Goal: Task Accomplishment & Management: Complete application form

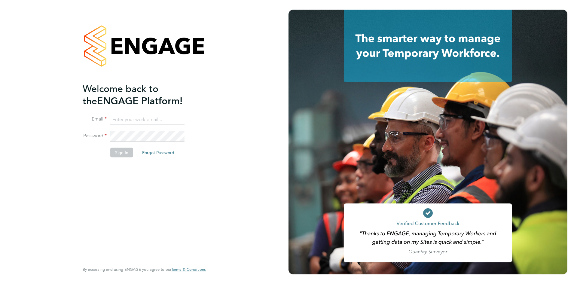
type input "[PERSON_NAME][EMAIL_ADDRESS][PERSON_NAME][DOMAIN_NAME]"
click at [120, 153] on button "Sign In" at bounding box center [121, 153] width 23 height 10
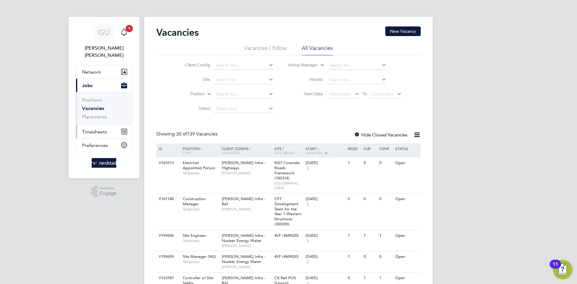
click at [105, 129] on span "Timesheets" at bounding box center [94, 132] width 25 height 6
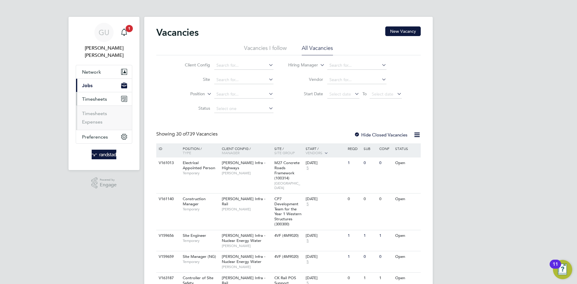
click at [95, 96] on span "Timesheets" at bounding box center [94, 99] width 25 height 6
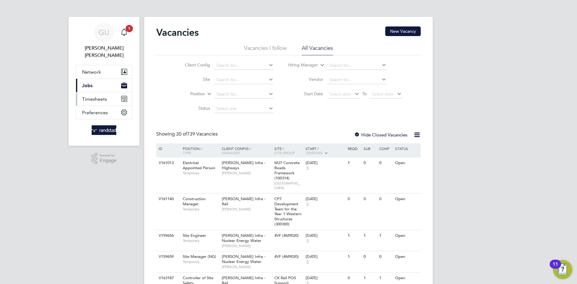
click at [99, 96] on span "Timesheets" at bounding box center [94, 99] width 25 height 6
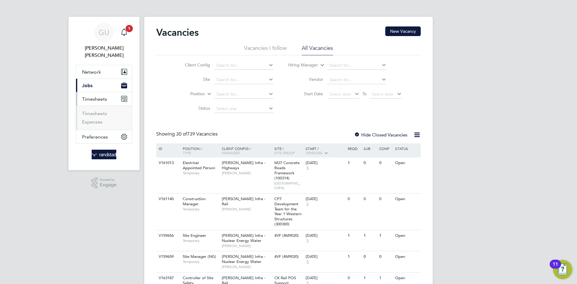
click at [125, 39] on link "Notifications 1" at bounding box center [124, 32] width 12 height 19
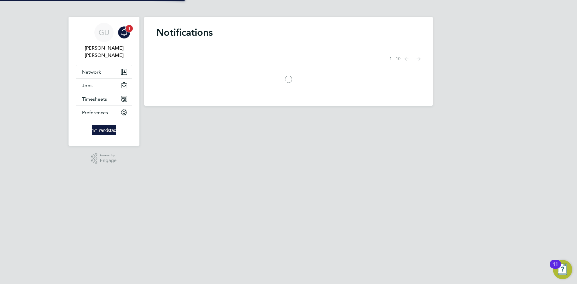
click at [129, 29] on span "1" at bounding box center [129, 28] width 7 height 7
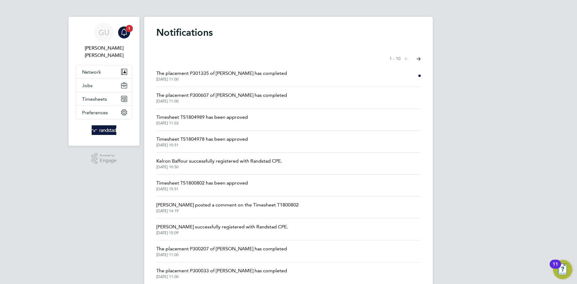
click at [247, 96] on span "The placement P300607 of [PERSON_NAME] has completed" at bounding box center [221, 95] width 131 height 7
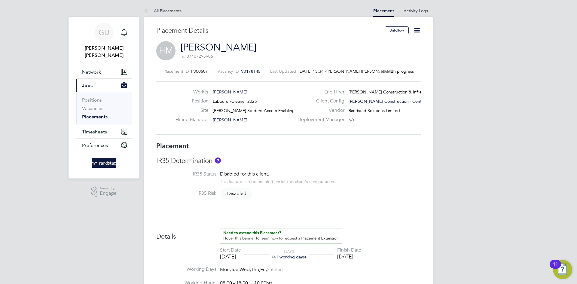
click at [416, 31] on icon at bounding box center [417, 30] width 8 height 8
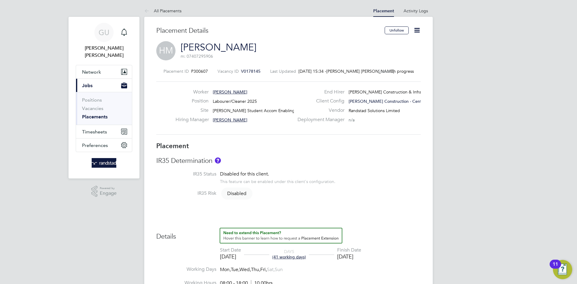
click at [417, 30] on icon at bounding box center [417, 30] width 8 height 8
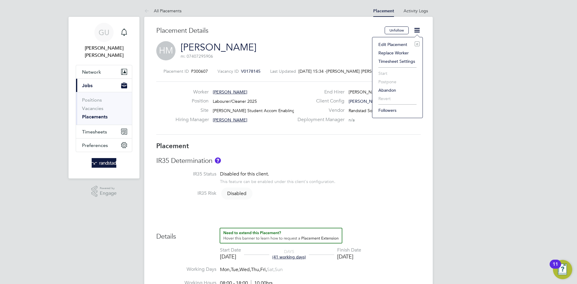
click at [394, 43] on li "Edit Placement e" at bounding box center [398, 44] width 44 height 8
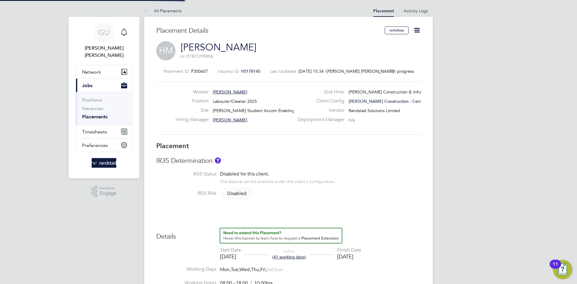
type input "[PERSON_NAME]"
type input "[DATE]"
type input "08:00"
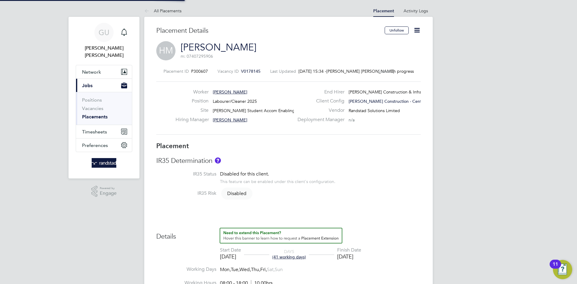
type input "18:00"
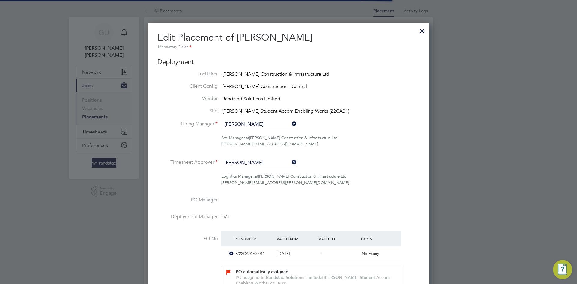
scroll to position [8, 262]
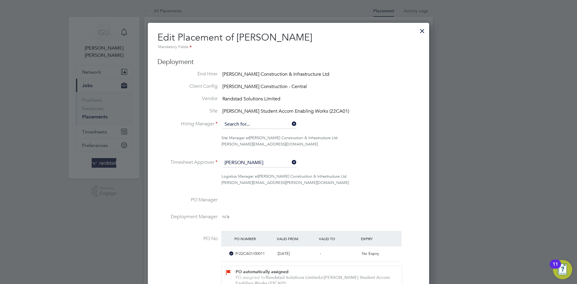
click at [264, 123] on input at bounding box center [259, 124] width 74 height 9
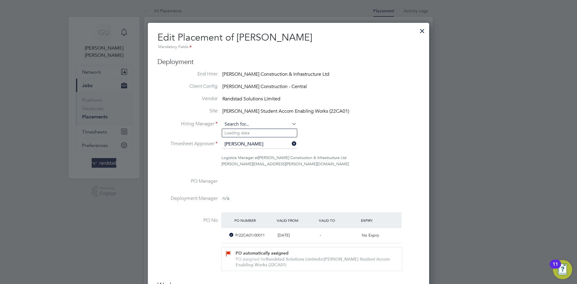
scroll to position [669, 282]
type input "[PERSON_NAME]"
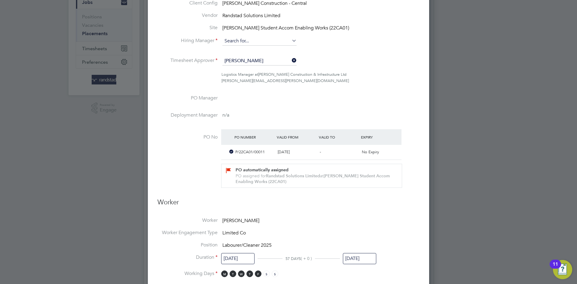
scroll to position [200, 0]
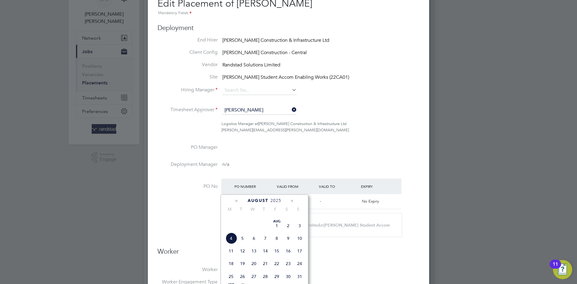
click at [376, 96] on li "Hiring Manager" at bounding box center [289, 93] width 262 height 15
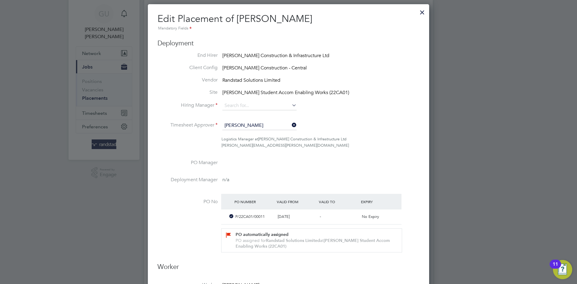
scroll to position [0, 0]
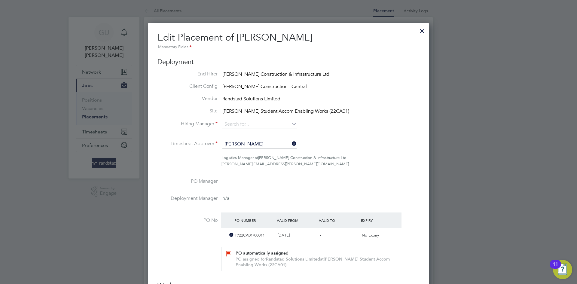
click at [422, 35] on div at bounding box center [422, 29] width 11 height 11
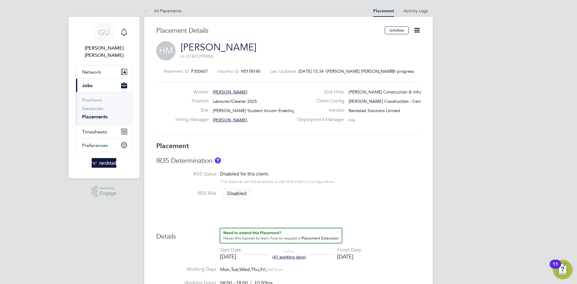
click at [419, 29] on icon at bounding box center [417, 30] width 8 height 8
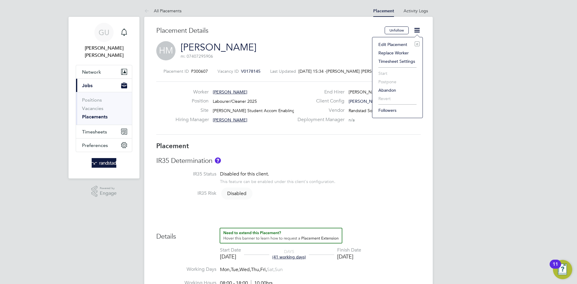
click at [402, 44] on li "Edit Placement e" at bounding box center [398, 44] width 44 height 8
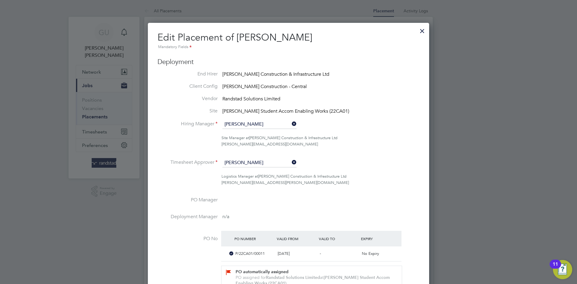
click at [268, 161] on input "[PERSON_NAME]" at bounding box center [259, 162] width 74 height 9
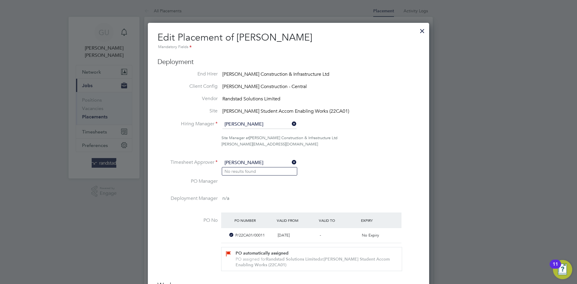
type input "[PERSON_NAME]"
click at [291, 163] on icon at bounding box center [291, 162] width 0 height 8
click at [363, 163] on li "Timesheet Approver" at bounding box center [289, 165] width 262 height 15
click at [255, 162] on input at bounding box center [259, 162] width 74 height 9
type input "d"
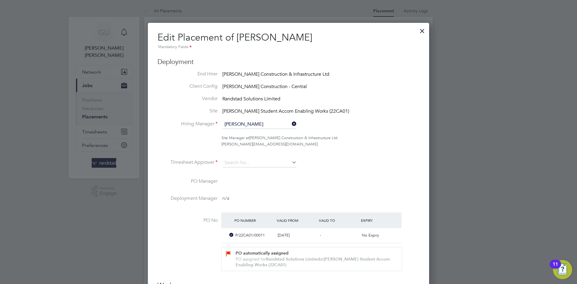
click at [423, 32] on div at bounding box center [422, 29] width 11 height 11
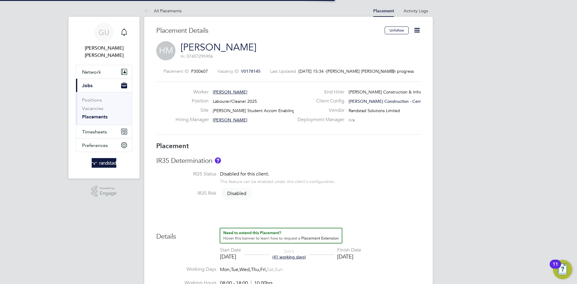
scroll to position [18, 42]
click at [211, 45] on link "[PERSON_NAME]" at bounding box center [219, 47] width 76 height 12
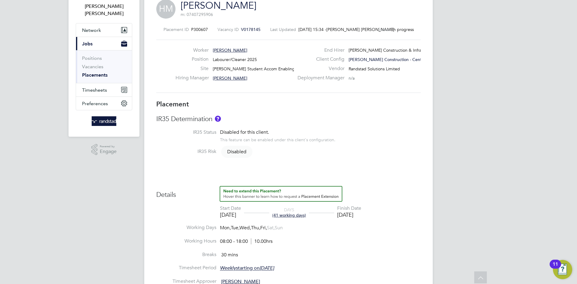
scroll to position [0, 0]
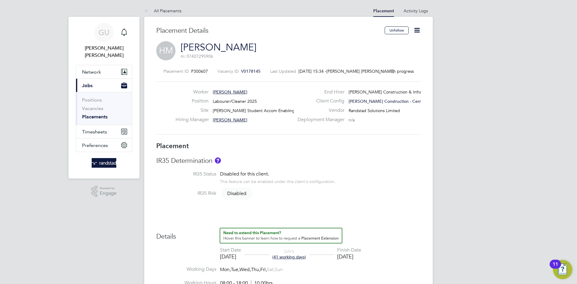
click at [416, 31] on icon at bounding box center [417, 30] width 8 height 8
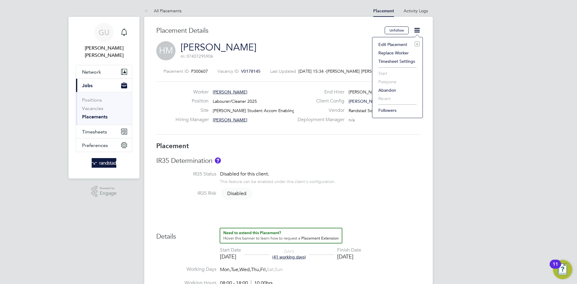
click at [391, 46] on li "Edit Placement e" at bounding box center [398, 44] width 44 height 8
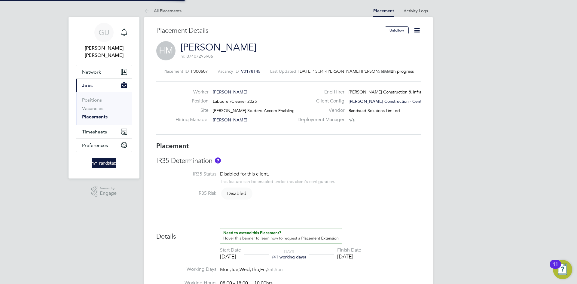
type input "[PERSON_NAME]"
type input "[DATE]"
type input "08:00"
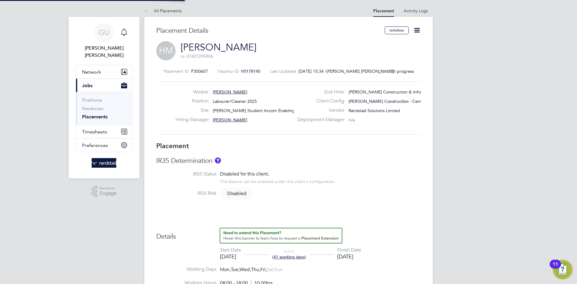
type input "18:00"
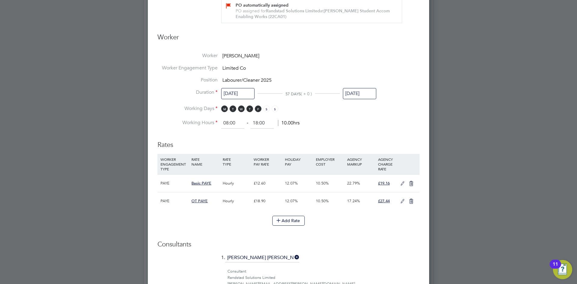
scroll to position [321, 0]
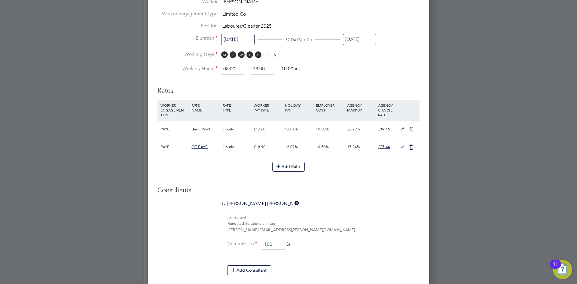
click at [403, 128] on icon at bounding box center [403, 129] width 8 height 5
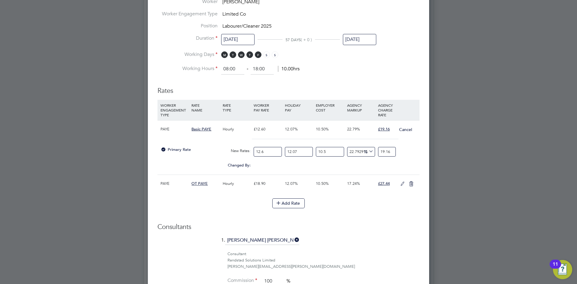
scroll to position [724, 282]
click at [293, 152] on input "12.07" at bounding box center [299, 152] width 28 height 10
click at [267, 152] on input "12.6" at bounding box center [268, 152] width 28 height 10
drag, startPoint x: 267, startPoint y: 152, endPoint x: 247, endPoint y: 152, distance: 20.2
click at [247, 152] on div "Primary Rate New Rates: 12.6 12.07 n/a 10.5 n/a 22.79291511284121 3.5564939 % 1…" at bounding box center [289, 152] width 262 height 16
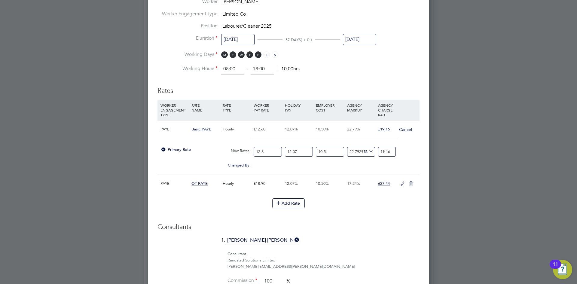
type input "1"
type input "1.5206349206349206"
type input "13"
type input "19.76825396825397"
type input "13.9"
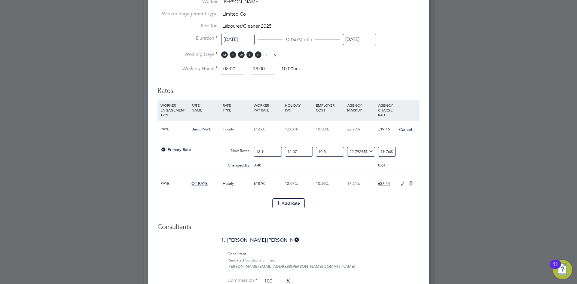
type input "21.136825396825397"
type input "13.98"
type input "21.25847619047619"
type input "13.98"
click at [426, 161] on div "Edit Placement of [PERSON_NAME] Mandatory Fields Deployment End Hirer [PERSON_N…" at bounding box center [288, 63] width 281 height 723
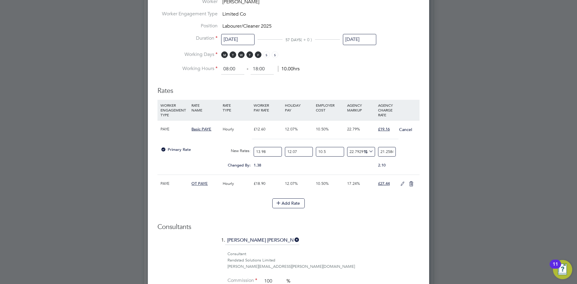
click at [418, 159] on div "Primary Rate New Rates: 13.98 12.07 n/a 10.5 n/a 22.79291511284121 3.9460146604…" at bounding box center [289, 152] width 262 height 16
click at [415, 225] on h3 "Consultants" at bounding box center [289, 227] width 262 height 9
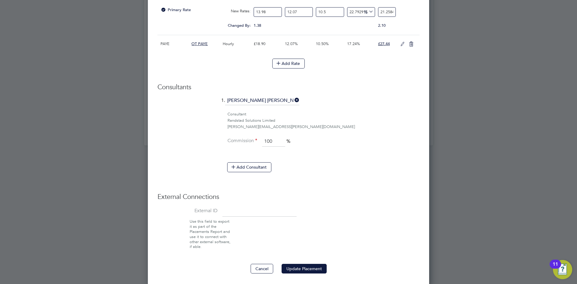
scroll to position [462, 0]
click at [313, 264] on button "Update Placement" at bounding box center [304, 267] width 45 height 10
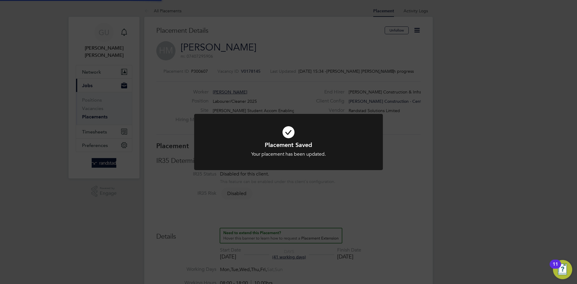
scroll to position [3, 3]
click at [412, 180] on div "Placement Saved Your placement has been updated. Cancel Okay" at bounding box center [288, 142] width 577 height 284
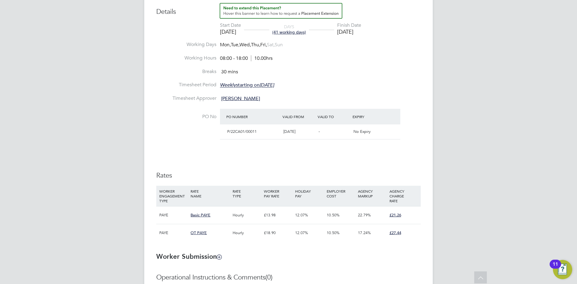
click at [410, 217] on div "£21.26" at bounding box center [403, 215] width 31 height 17
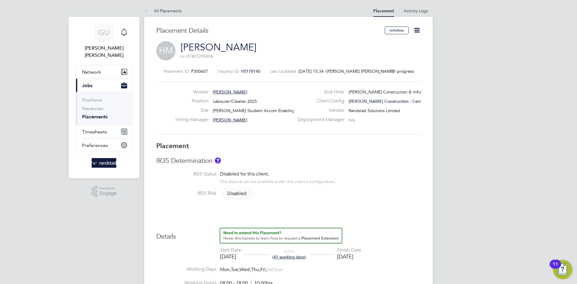
click at [418, 31] on icon at bounding box center [417, 30] width 8 height 8
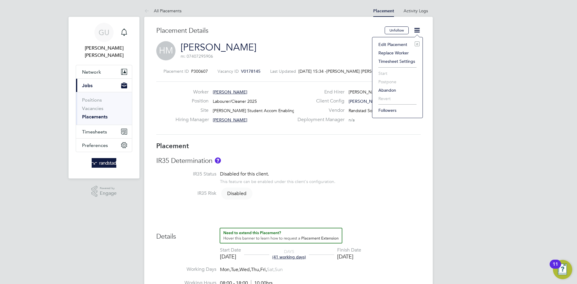
click at [397, 44] on li "Edit Placement e" at bounding box center [398, 44] width 44 height 8
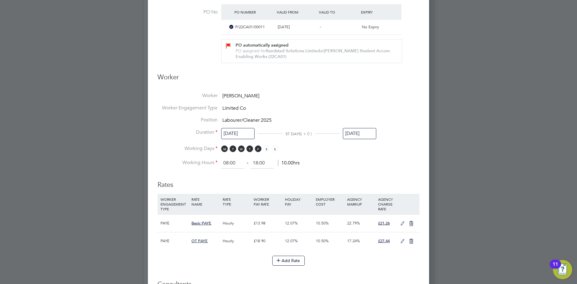
click at [402, 224] on icon at bounding box center [403, 223] width 8 height 5
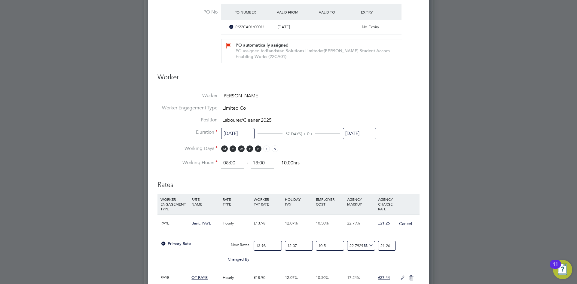
drag, startPoint x: 391, startPoint y: 246, endPoint x: 378, endPoint y: 249, distance: 13.4
click at [378, 249] on div "21.26" at bounding box center [387, 246] width 21 height 16
type input "-94.22381387957371"
type input "19"
type input "9.747536288099408"
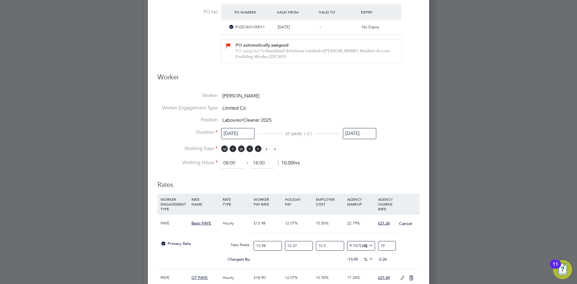
type input "19.1"
type input "10.325154900142037"
type input "19.16"
type input "10.671726067367613"
type input "19.16"
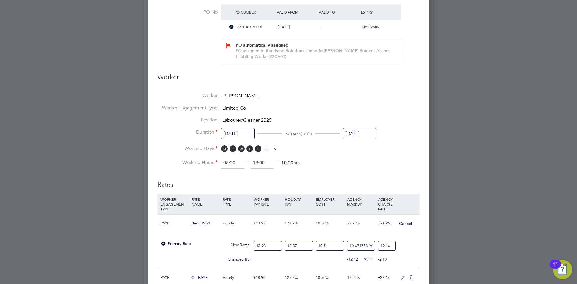
click at [421, 249] on div "Edit Placement of [PERSON_NAME] Mandatory Fields Deployment End Hirer [PERSON_N…" at bounding box center [288, 157] width 281 height 723
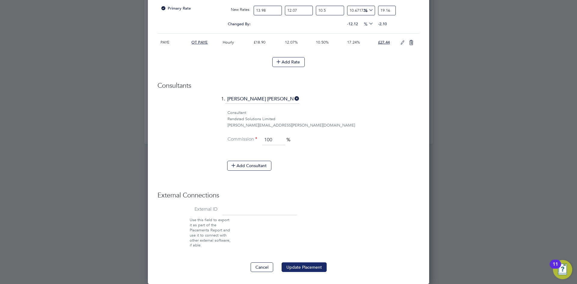
click at [324, 265] on button "Update Placement" at bounding box center [304, 267] width 45 height 10
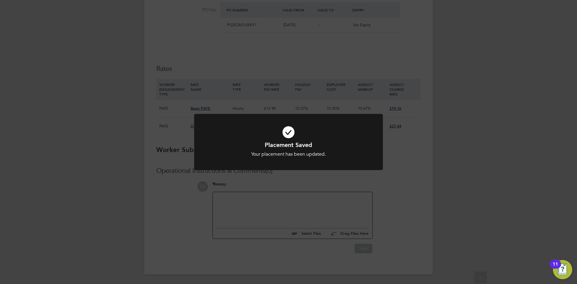
click at [422, 182] on div "Placement Saved Your placement has been updated. Cancel Okay" at bounding box center [288, 142] width 577 height 284
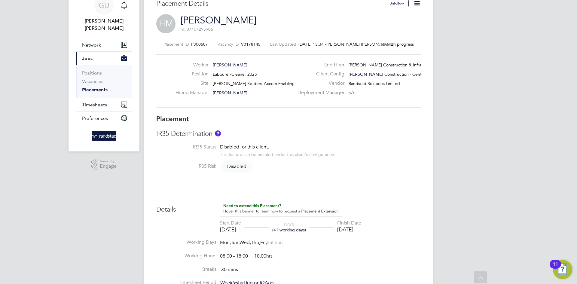
scroll to position [0, 0]
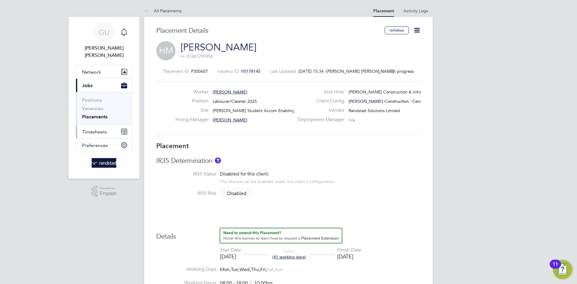
click at [100, 129] on span "Timesheets" at bounding box center [94, 132] width 25 height 6
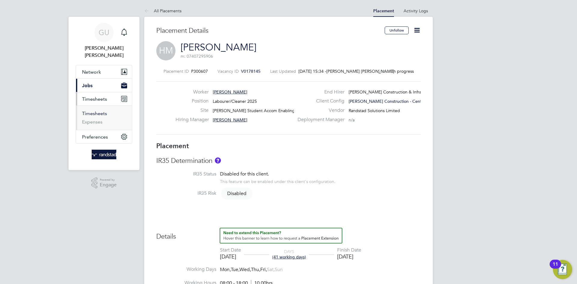
click at [99, 111] on link "Timesheets" at bounding box center [94, 114] width 25 height 6
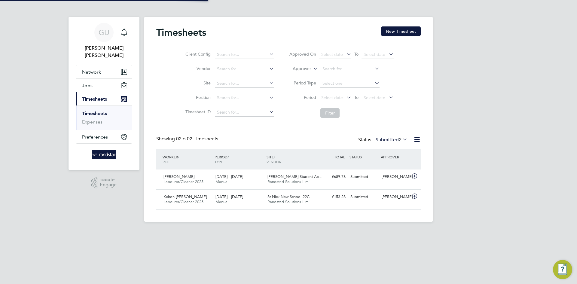
scroll to position [15, 52]
click at [188, 182] on span "Labourer/Cleaner 2025" at bounding box center [184, 181] width 40 height 5
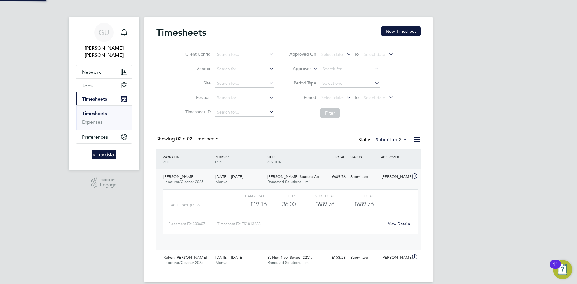
scroll to position [10, 59]
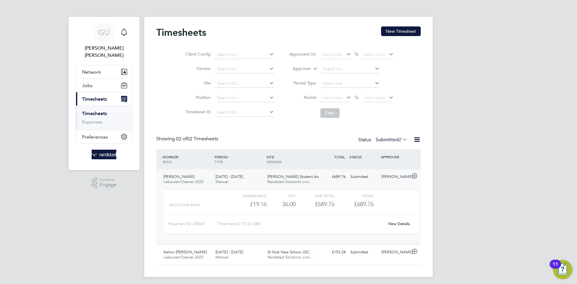
click at [455, 105] on div "[PERSON_NAME] [PERSON_NAME] Notifications Applications: Network Businesses Site…" at bounding box center [288, 143] width 577 height 287
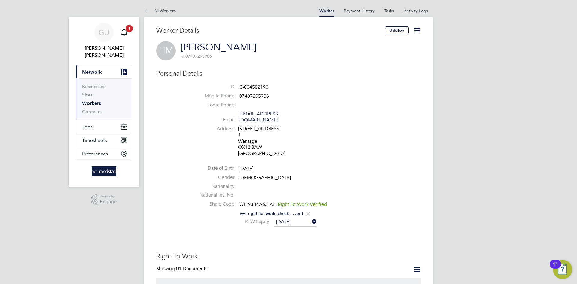
click at [420, 32] on icon at bounding box center [417, 30] width 8 height 8
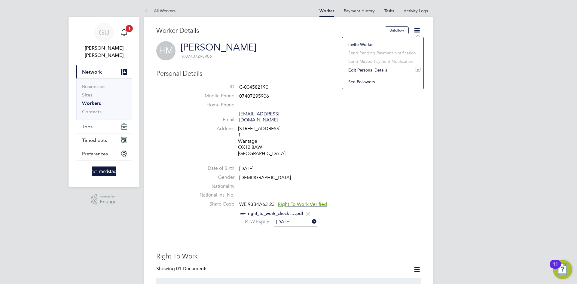
click at [361, 43] on li "Invite Worker" at bounding box center [382, 44] width 75 height 8
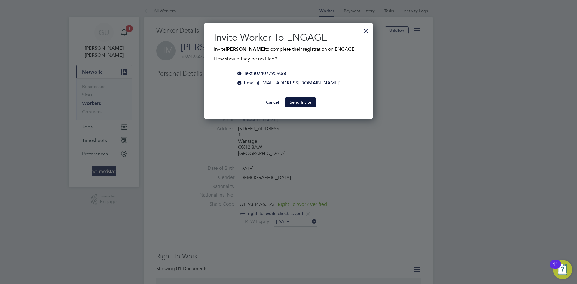
scroll to position [97, 169]
click at [299, 102] on button "Send Invite" at bounding box center [300, 102] width 31 height 10
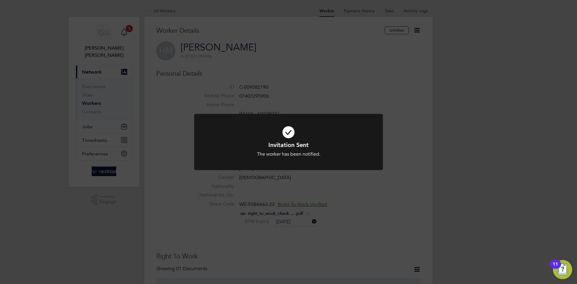
click at [402, 114] on div "Invitation Sent The worker has been notified. Cancel Okay" at bounding box center [288, 142] width 577 height 284
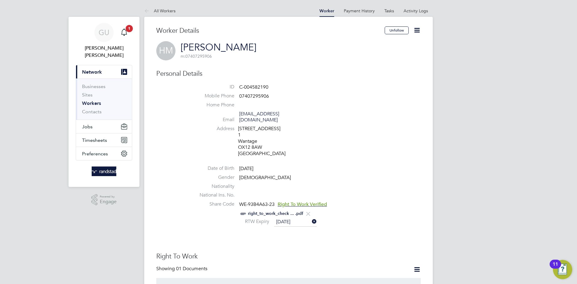
scroll to position [3, 0]
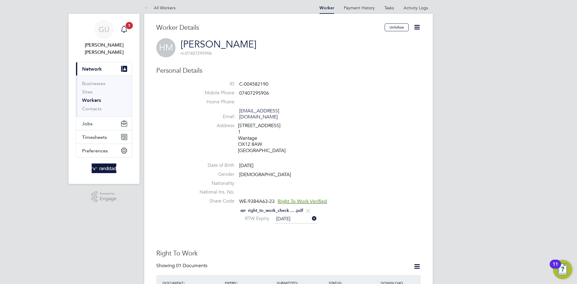
click at [126, 26] on span "1" at bounding box center [129, 25] width 7 height 7
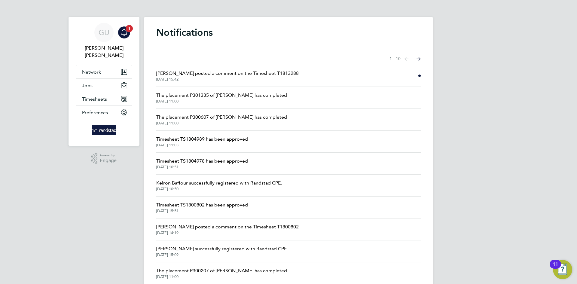
click at [260, 76] on span "Emma Wells posted a comment on the Timesheet T1813288" at bounding box center [227, 73] width 143 height 7
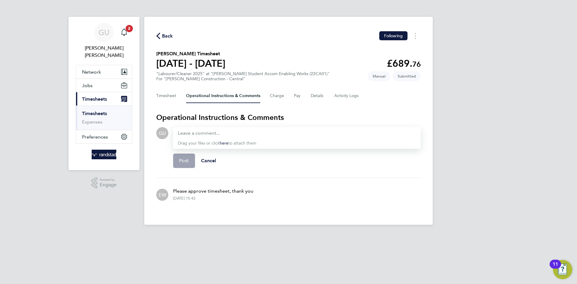
click at [293, 97] on div "Timesheet Operational Instructions & Comments Charge Pay Details Activity Logs" at bounding box center [288, 96] width 265 height 14
click at [295, 97] on button "Pay" at bounding box center [297, 96] width 7 height 14
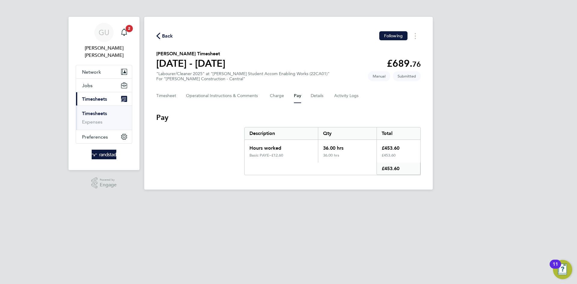
click at [196, 54] on h2 "Harinder Mann's Timesheet" at bounding box center [190, 53] width 69 height 7
click at [164, 92] on button "Timesheet" at bounding box center [166, 96] width 20 height 14
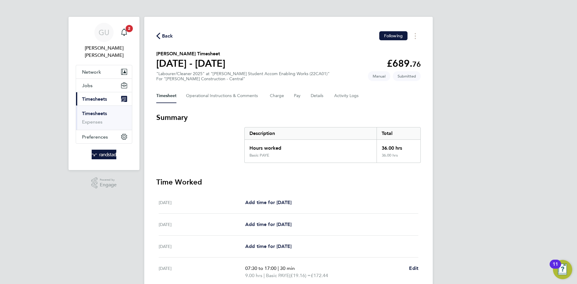
click at [161, 36] on span "Back" at bounding box center [164, 36] width 17 height 6
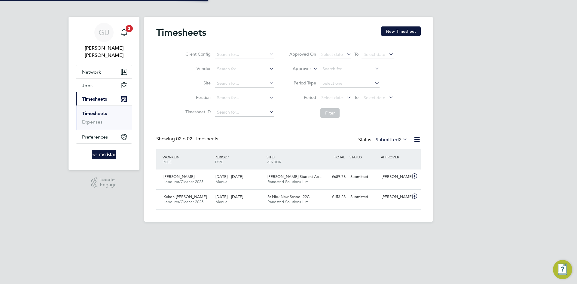
scroll to position [15, 52]
click at [180, 178] on span "[PERSON_NAME]" at bounding box center [179, 176] width 31 height 5
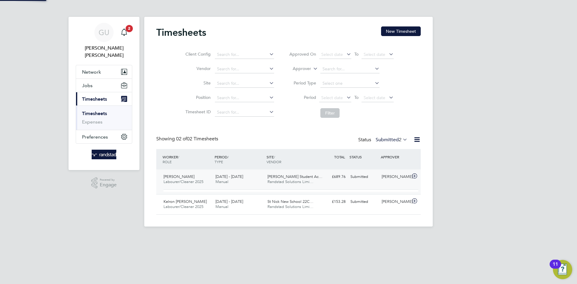
scroll to position [10, 59]
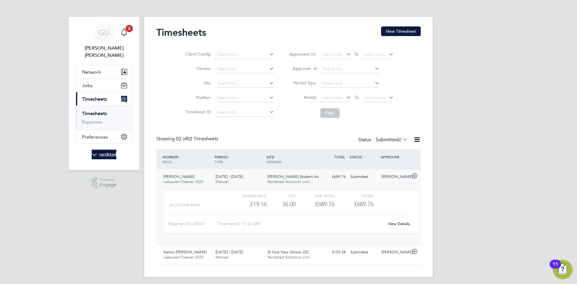
click at [173, 180] on span "Labourer/Cleaner 2025" at bounding box center [184, 181] width 40 height 5
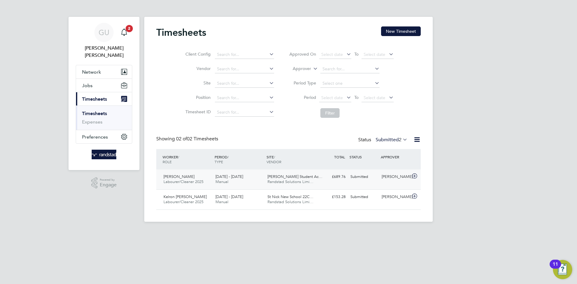
click at [173, 180] on span "Labourer/Cleaner 2025" at bounding box center [184, 181] width 40 height 5
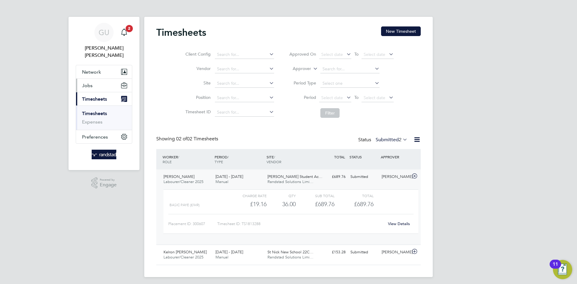
click at [95, 80] on button "Jobs" at bounding box center [104, 85] width 56 height 13
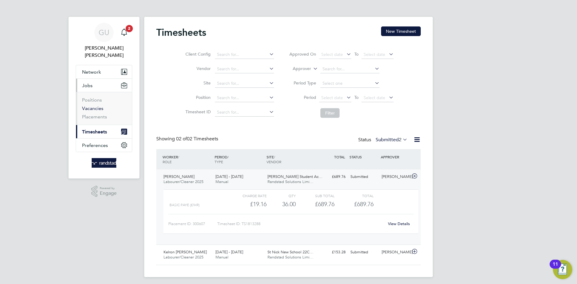
click at [100, 106] on link "Vacancies" at bounding box center [92, 109] width 21 height 6
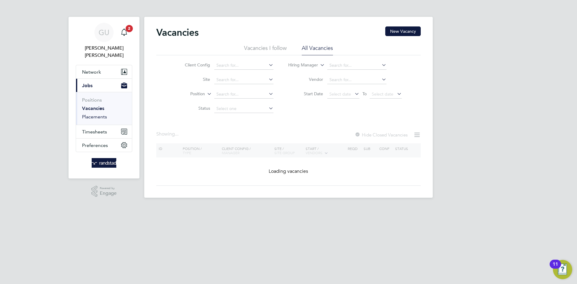
click at [103, 114] on link "Placements" at bounding box center [94, 117] width 25 height 6
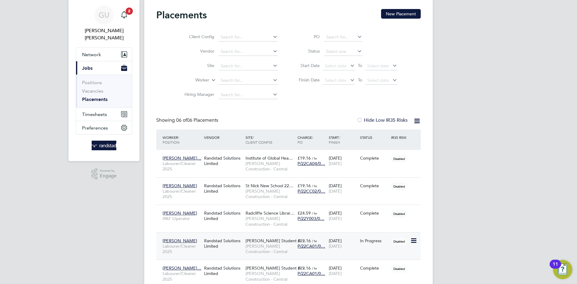
click at [171, 242] on span "[PERSON_NAME]" at bounding box center [180, 240] width 35 height 5
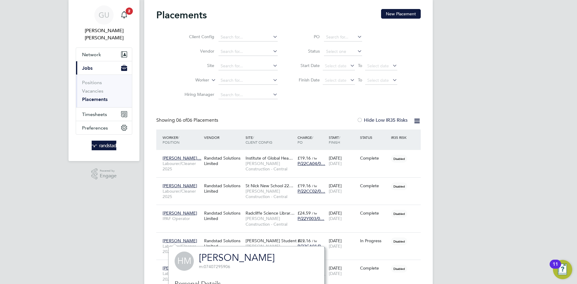
click at [494, 171] on div "GU Georgina Ulysses Notifications 2 Applications: Network Businesses Sites Work…" at bounding box center [288, 163] width 577 height 360
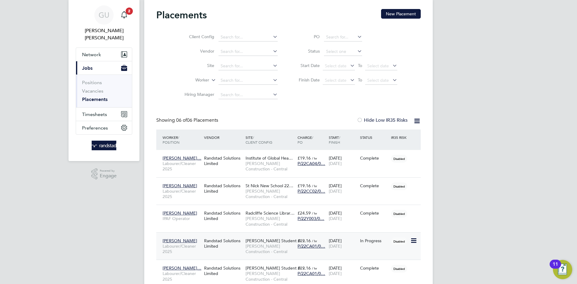
click at [179, 245] on span "Labourer/Cleaner 2025" at bounding box center [182, 249] width 38 height 11
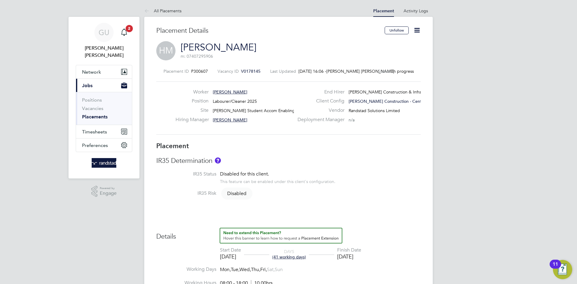
click at [418, 30] on icon at bounding box center [417, 30] width 8 height 8
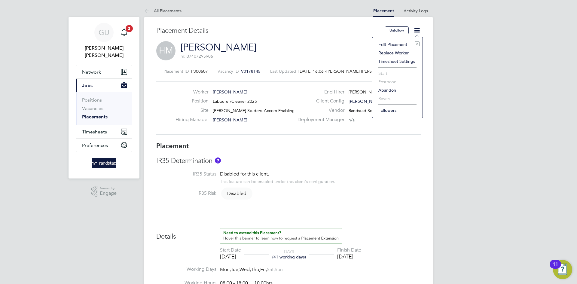
click at [401, 46] on li "Edit Placement e" at bounding box center [398, 44] width 44 height 8
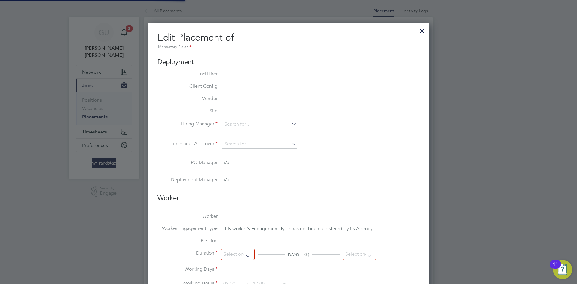
type input "[PERSON_NAME]"
type input "[DATE]"
type input "08:00"
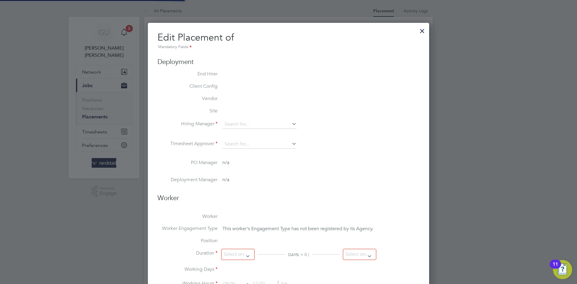
type input "18:00"
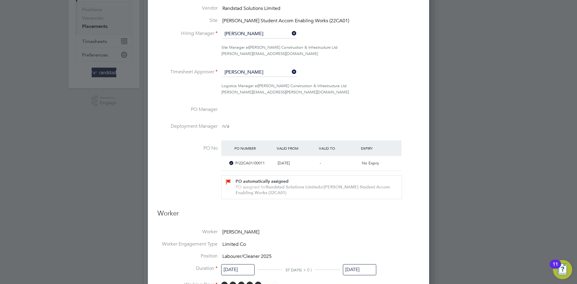
click at [291, 72] on icon at bounding box center [291, 72] width 0 height 8
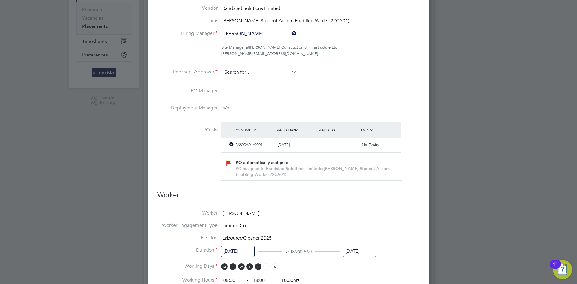
click at [257, 72] on input at bounding box center [259, 72] width 74 height 9
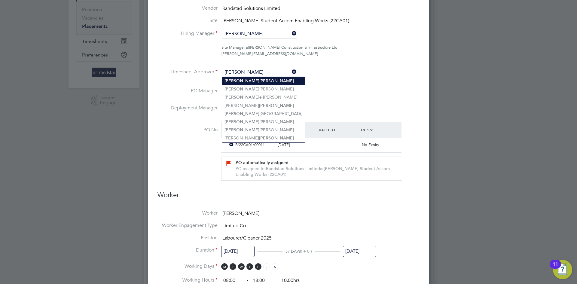
click at [249, 83] on li "Dean Webber" at bounding box center [263, 81] width 83 height 8
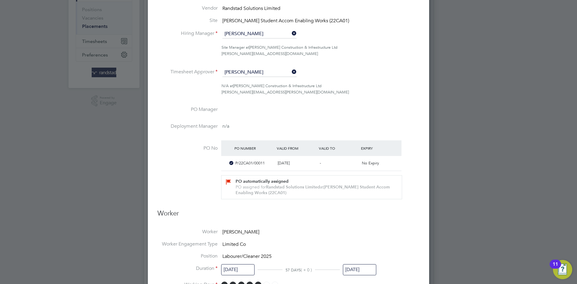
type input "[PERSON_NAME]"
click at [336, 90] on div "N/A at Morgan Sindall Construction & Infrastructure Ltd dean.webber@morgansinda…" at bounding box center [321, 89] width 198 height 13
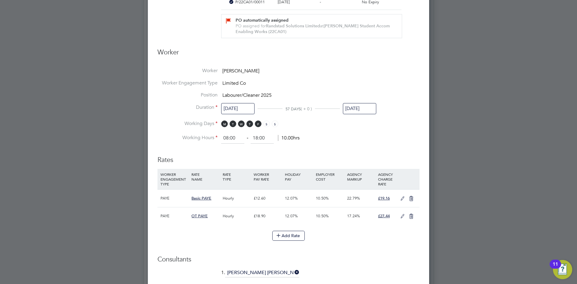
click at [377, 238] on div "Add Rate" at bounding box center [289, 236] width 262 height 10
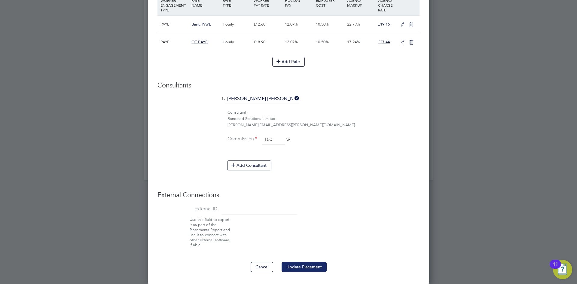
click at [308, 266] on button "Update Placement" at bounding box center [304, 267] width 45 height 10
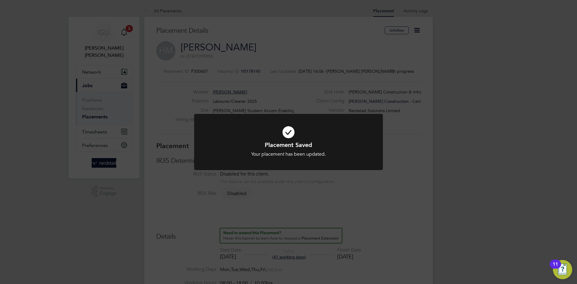
click at [476, 109] on div "Placement Saved Your placement has been updated. Cancel Okay" at bounding box center [288, 142] width 577 height 284
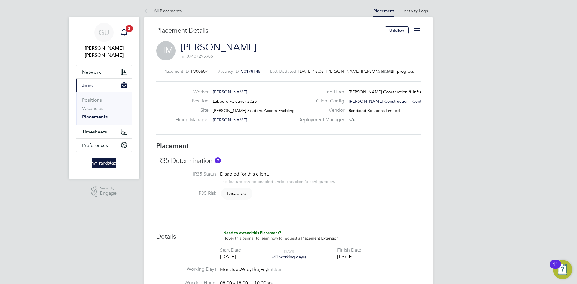
click at [125, 33] on icon "Main navigation" at bounding box center [124, 32] width 7 height 7
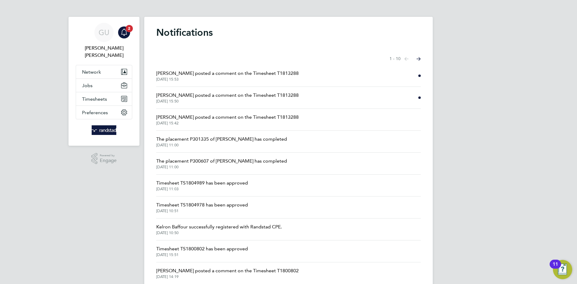
click at [318, 73] on li "Emma Wells posted a comment on the Timesheet T1813288 02 Sep 2025, 15:53" at bounding box center [288, 76] width 265 height 22
drag, startPoint x: 418, startPoint y: 77, endPoint x: 352, endPoint y: 77, distance: 65.5
click at [418, 77] on li "Emma Wells posted a comment on the Timesheet T1813288 02 Sep 2025, 15:53" at bounding box center [288, 76] width 265 height 22
click at [258, 75] on span "Emma Wells posted a comment on the Timesheet T1813288" at bounding box center [227, 73] width 143 height 7
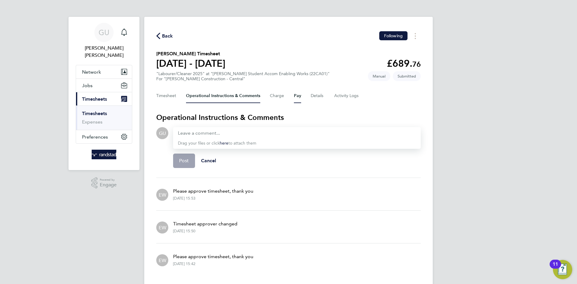
click at [296, 96] on button "Pay" at bounding box center [297, 96] width 7 height 14
